Goal: Task Accomplishment & Management: Use online tool/utility

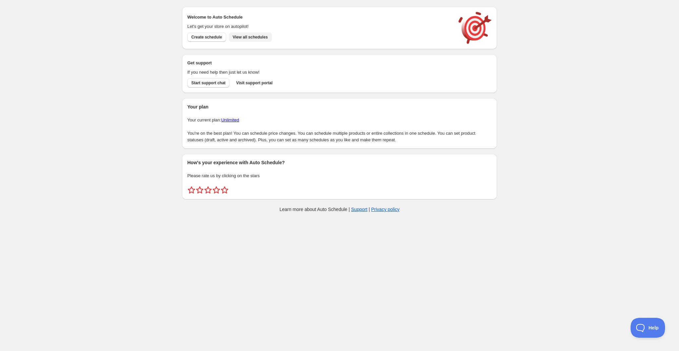
click at [243, 39] on span "View all schedules" at bounding box center [250, 36] width 35 height 5
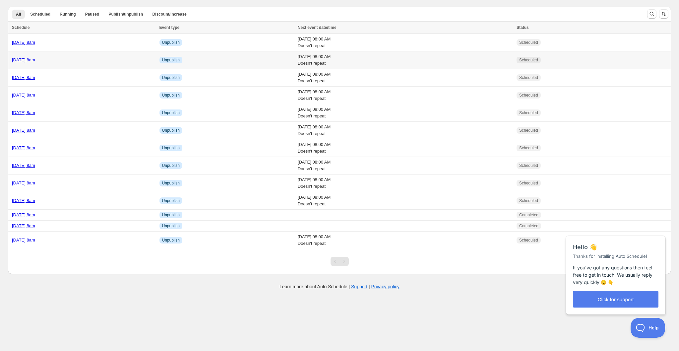
click at [106, 60] on div "[DATE] 8am" at bounding box center [84, 60] width 144 height 7
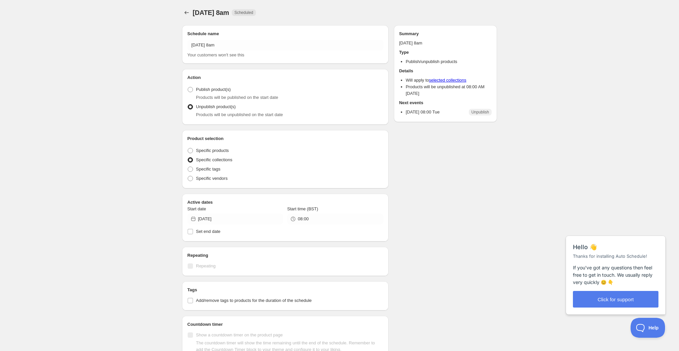
radio input "true"
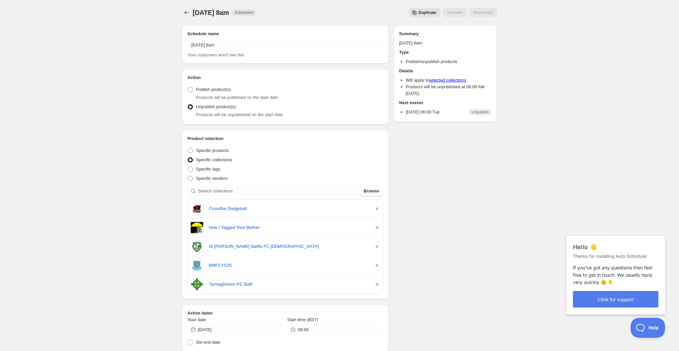
click at [434, 12] on span "Duplicate" at bounding box center [427, 12] width 18 height 5
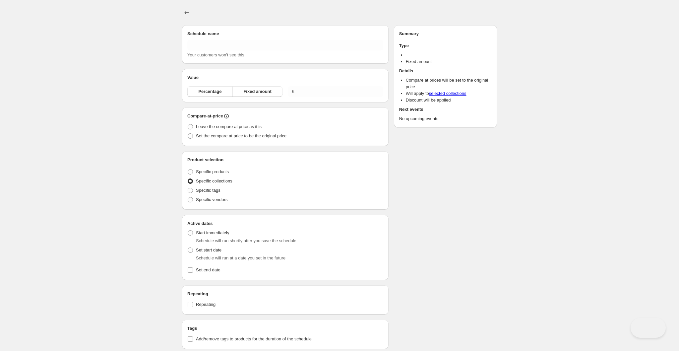
type input "Copy of [DATE] 8am"
radio input "true"
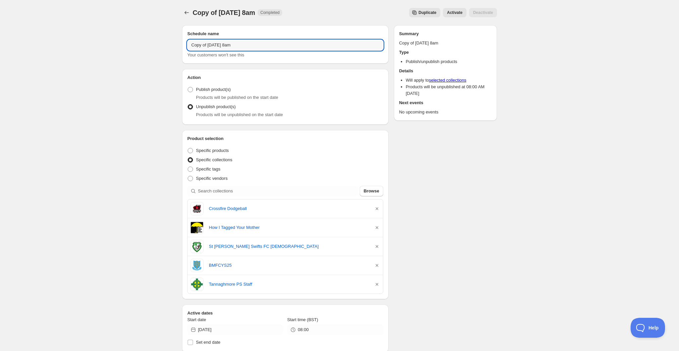
drag, startPoint x: 223, startPoint y: 44, endPoint x: 159, endPoint y: 44, distance: 64.3
click at [159, 44] on div "Copy of Tuesday 26th August @ 8am. This page is ready Copy of Tuesday 26th Augu…" at bounding box center [339, 292] width 679 height 584
click at [214, 43] on input "Monday 26th August @ 8am" at bounding box center [285, 45] width 196 height 11
type input "Monday 25th August @ 8am"
click at [375, 208] on icon "button" at bounding box center [377, 208] width 7 height 7
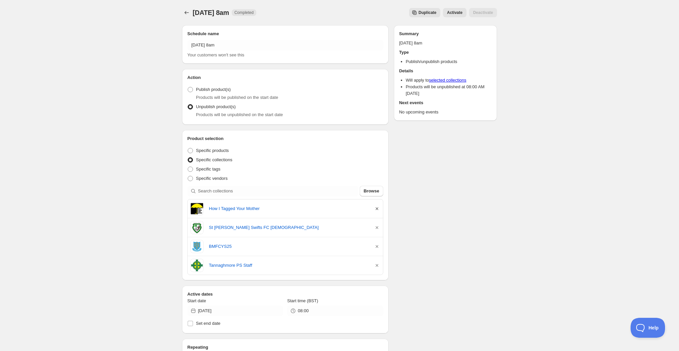
click at [375, 208] on icon "button" at bounding box center [377, 208] width 7 height 7
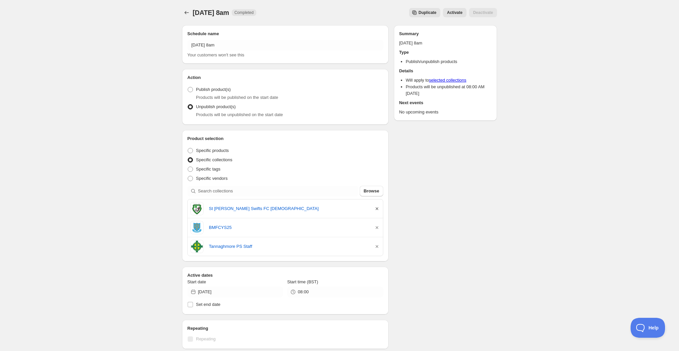
click at [376, 208] on icon "button" at bounding box center [377, 208] width 3 height 3
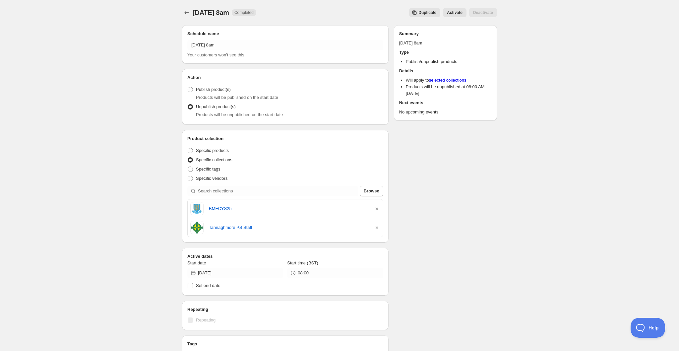
click at [376, 208] on icon "button" at bounding box center [377, 208] width 3 height 3
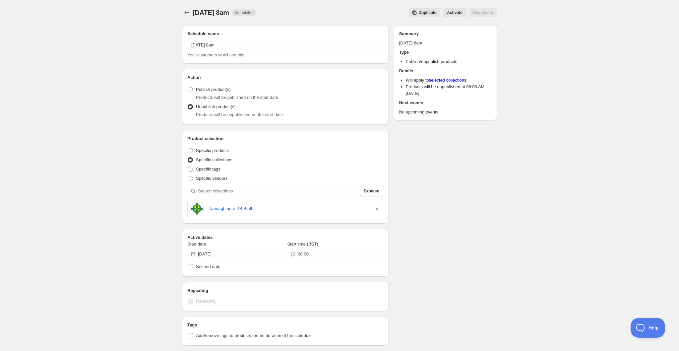
click at [377, 209] on icon "button" at bounding box center [377, 208] width 7 height 7
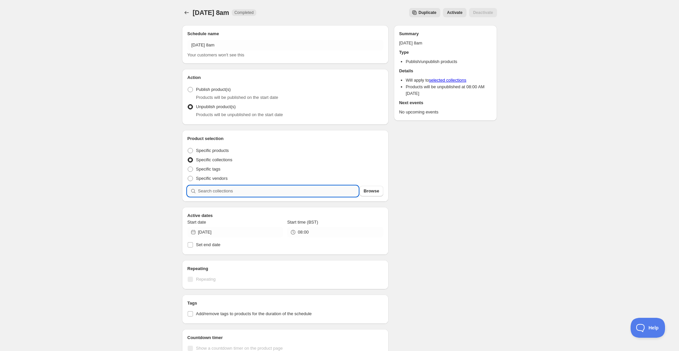
click at [276, 193] on input "search" at bounding box center [278, 191] width 160 height 11
type input "d"
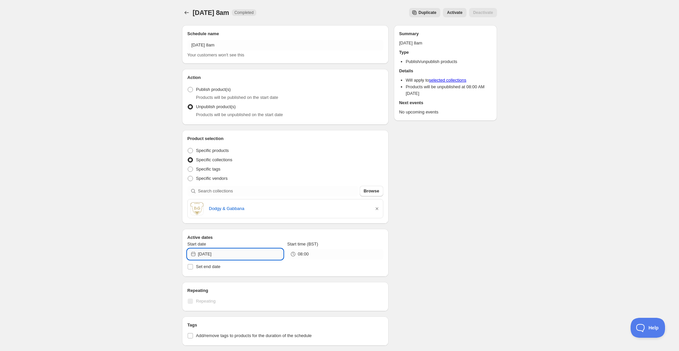
click at [250, 253] on input "[DATE]" at bounding box center [240, 254] width 85 height 11
click at [212, 218] on span "25" at bounding box center [211, 218] width 7 height 5
type input "2025-08-25"
